Goal: Information Seeking & Learning: Learn about a topic

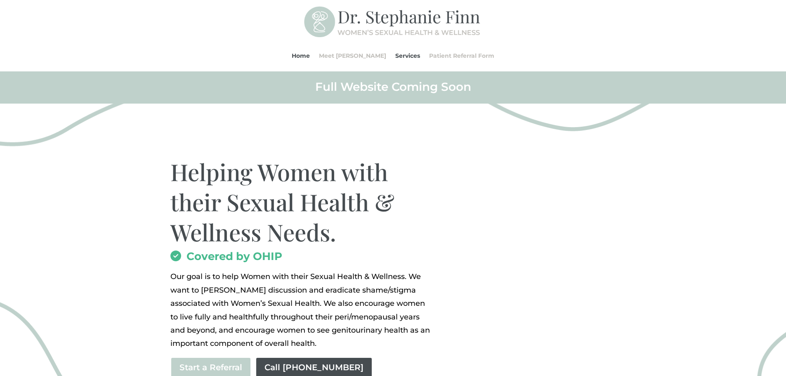
scroll to position [62, 0]
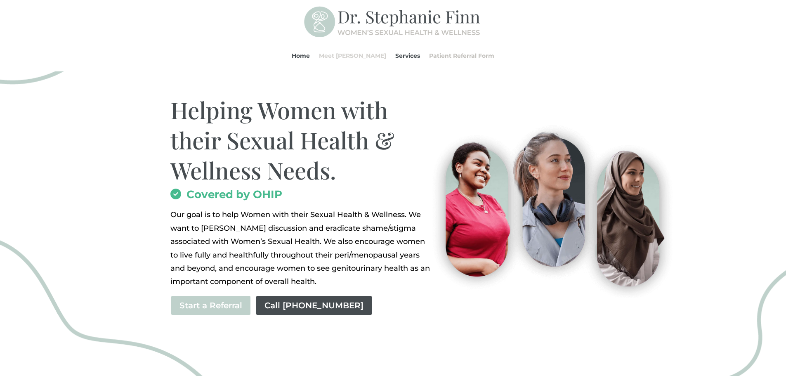
click at [344, 57] on link "Meet [PERSON_NAME]" at bounding box center [352, 55] width 67 height 31
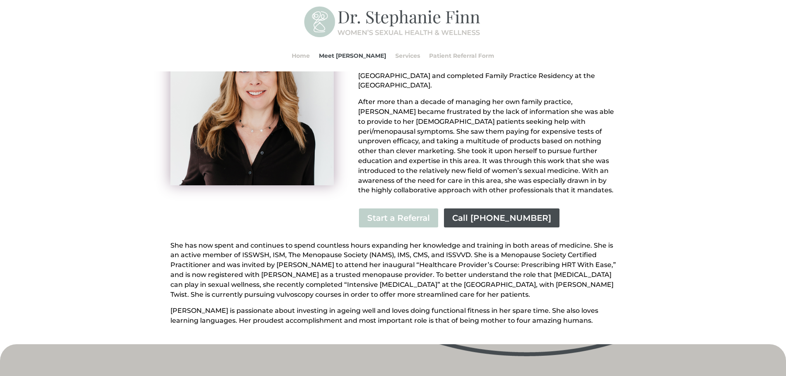
scroll to position [156, 0]
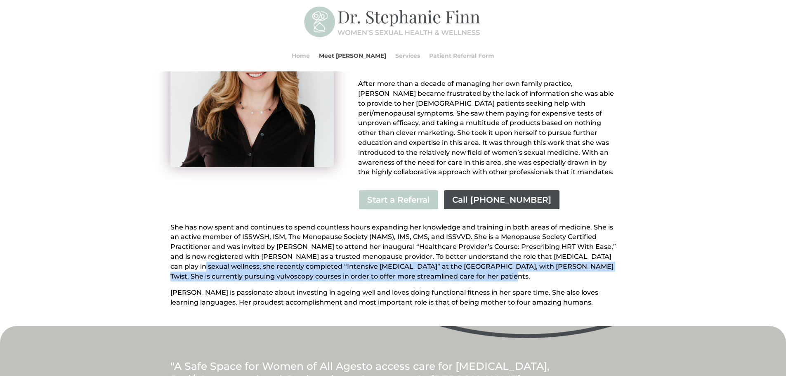
drag, startPoint x: 176, startPoint y: 257, endPoint x: 555, endPoint y: 267, distance: 379.3
click at [555, 267] on div "[PERSON_NAME] began her career as a professional cellist. Studying with some of…" at bounding box center [393, 156] width 786 height 339
click at [481, 275] on p "She has now spent and continues to spend countless hours expanding her knowledg…" at bounding box center [393, 255] width 446 height 66
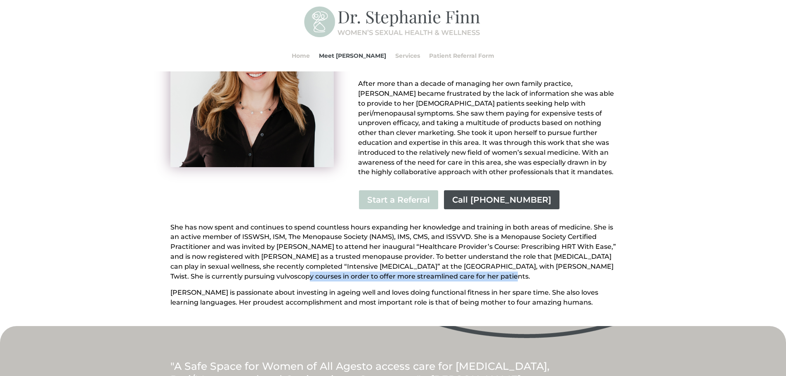
drag, startPoint x: 250, startPoint y: 264, endPoint x: 460, endPoint y: 266, distance: 210.0
click at [460, 266] on p "She has now spent and continues to spend countless hours expanding her knowledg…" at bounding box center [393, 255] width 446 height 66
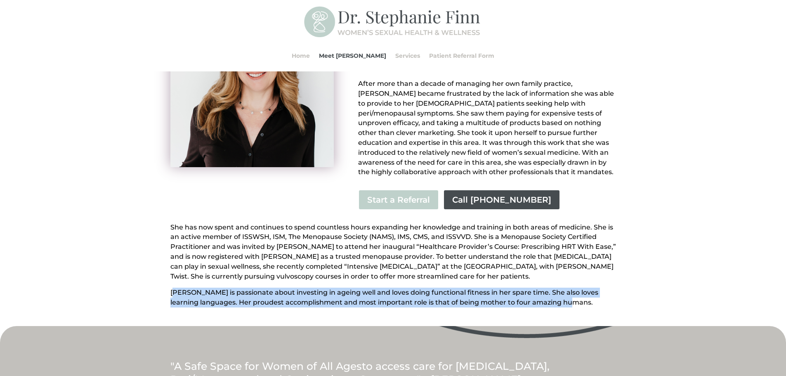
drag, startPoint x: 175, startPoint y: 281, endPoint x: 570, endPoint y: 293, distance: 395.8
click at [567, 292] on p "[PERSON_NAME] is passionate about investing in ageing well and loves doing func…" at bounding box center [393, 298] width 446 height 20
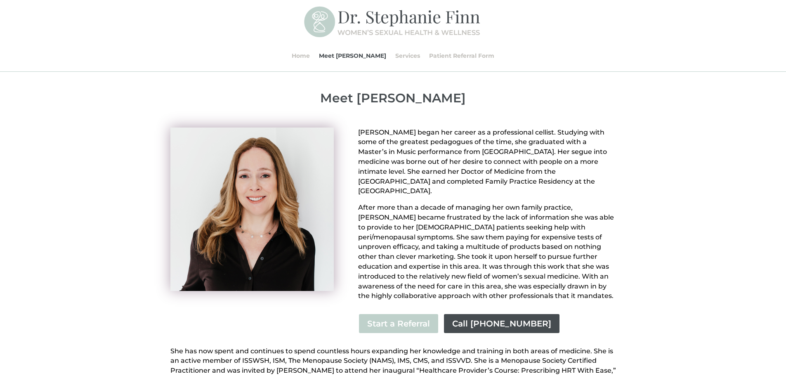
scroll to position [0, 0]
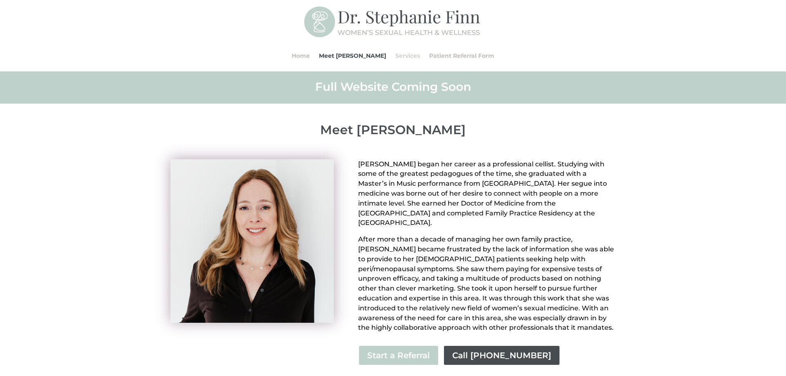
click at [400, 58] on link "Services" at bounding box center [407, 55] width 25 height 31
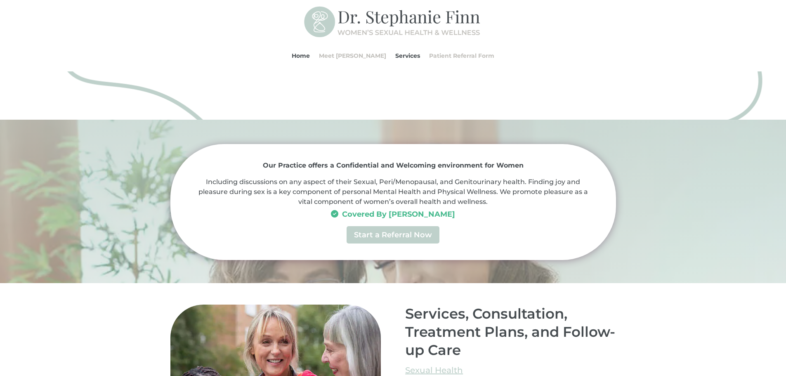
scroll to position [309, 0]
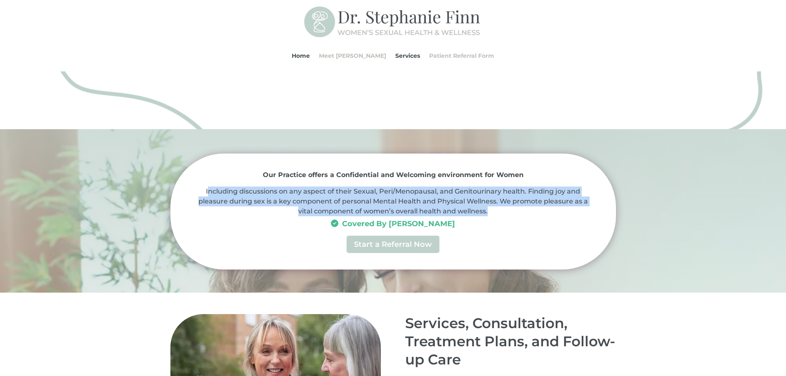
drag, startPoint x: 210, startPoint y: 189, endPoint x: 514, endPoint y: 218, distance: 305.0
click at [509, 214] on p "Including discussions on any aspect of their Sexual, Peri/Menopausal, and Genit…" at bounding box center [393, 200] width 396 height 29
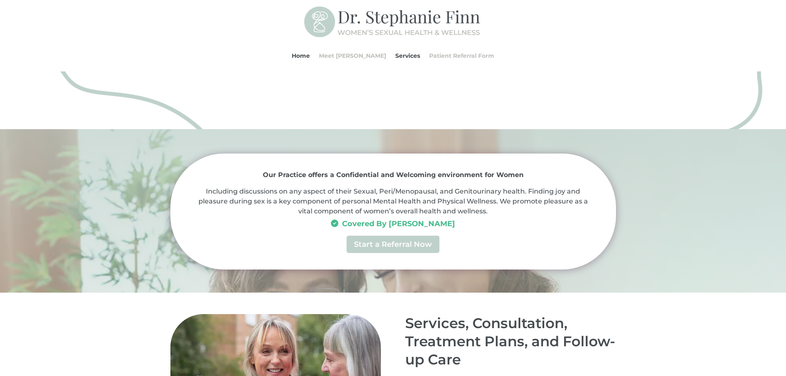
click at [515, 219] on h3 "Covered By OHIP" at bounding box center [393, 224] width 396 height 16
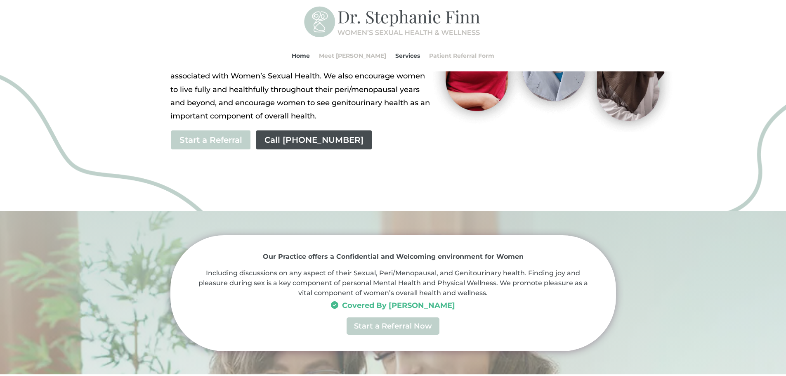
scroll to position [226, 0]
click at [437, 59] on link "Patient Referral Form" at bounding box center [461, 55] width 65 height 31
